Goal: Navigation & Orientation: Find specific page/section

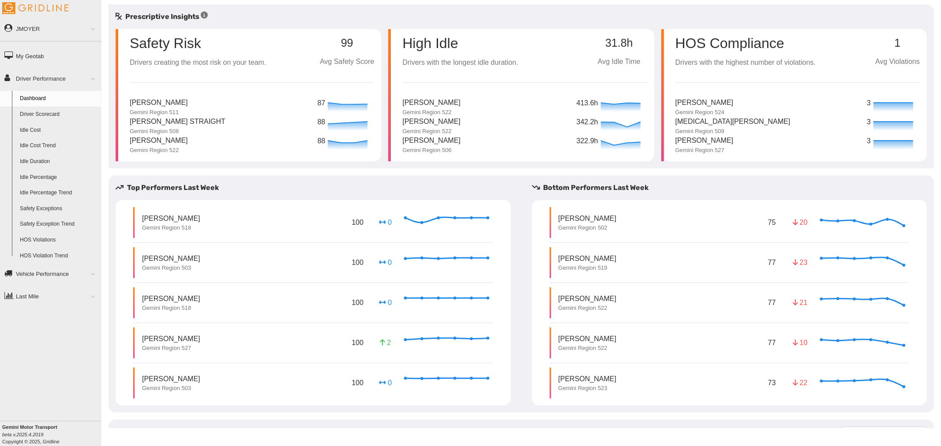
click at [94, 30] on span at bounding box center [89, 28] width 11 height 4
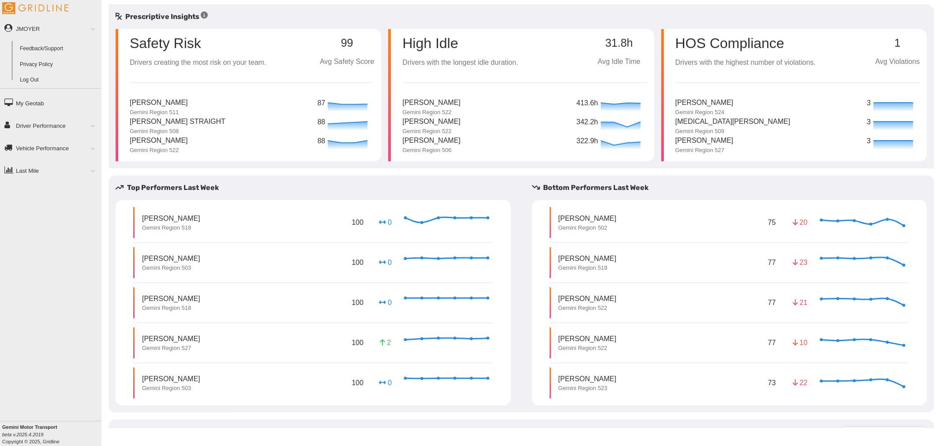
click at [36, 47] on link "Feedback/Support" at bounding box center [59, 49] width 86 height 16
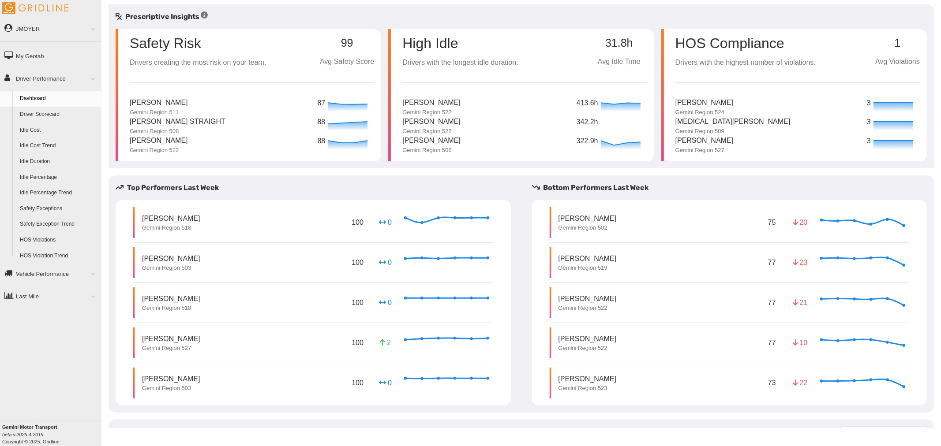
click at [95, 33] on link "JMOYER" at bounding box center [50, 29] width 101 height 20
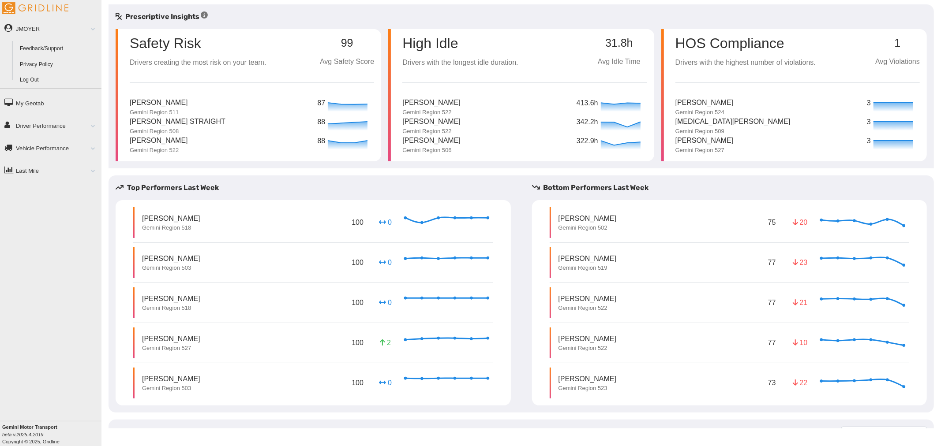
click at [63, 65] on link "Privacy Policy" at bounding box center [59, 65] width 86 height 16
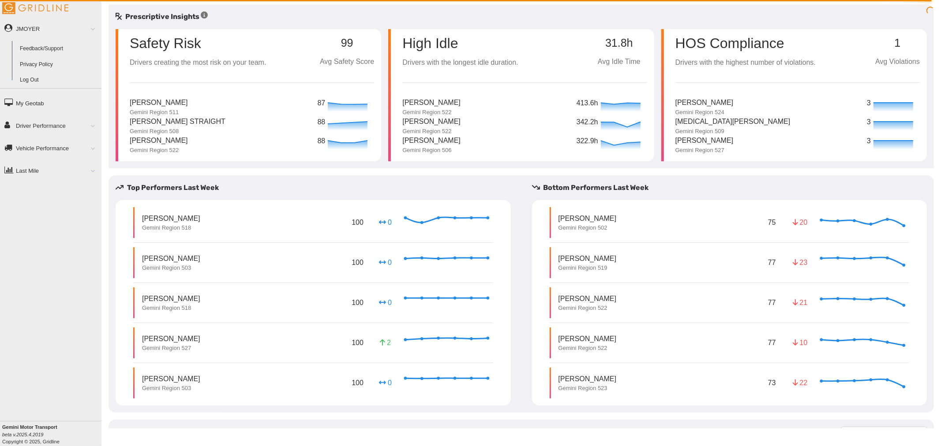
click at [94, 150] on span at bounding box center [89, 148] width 11 height 4
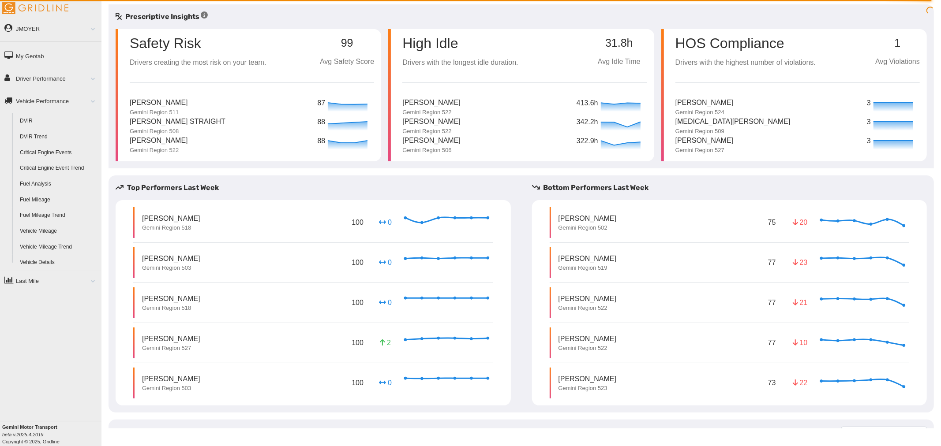
click at [94, 83] on link "Driver Performance" at bounding box center [50, 78] width 101 height 20
click at [93, 295] on span at bounding box center [89, 296] width 11 height 4
click at [68, 30] on link "JMOYER" at bounding box center [50, 29] width 101 height 20
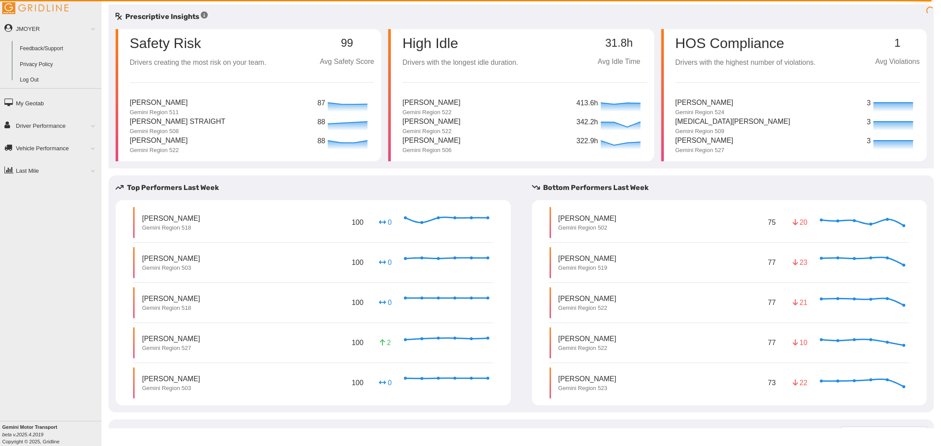
click at [27, 81] on link "Log Out" at bounding box center [59, 80] width 86 height 16
